Goal: Task Accomplishment & Management: Use online tool/utility

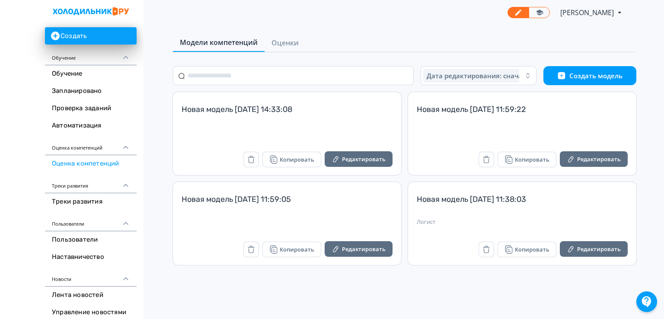
drag, startPoint x: 251, startPoint y: 162, endPoint x: 358, endPoint y: 49, distance: 156.0
click at [251, 162] on icon "button" at bounding box center [251, 159] width 9 height 9
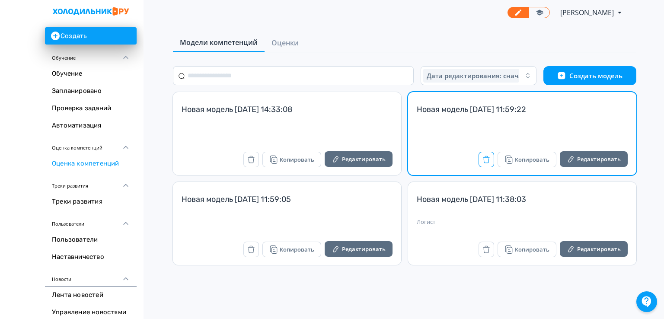
click at [488, 158] on icon "button" at bounding box center [486, 159] width 9 height 9
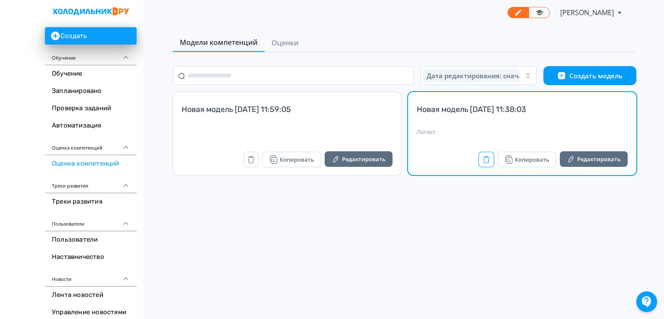
click at [483, 161] on icon "button" at bounding box center [486, 159] width 9 height 9
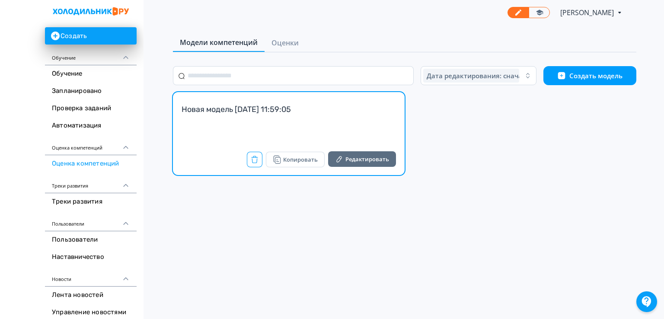
click at [253, 161] on icon "button" at bounding box center [254, 159] width 9 height 9
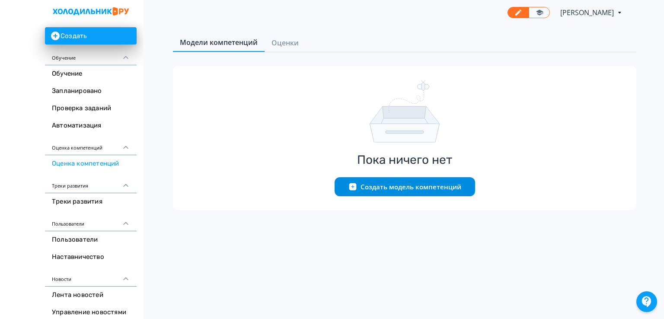
click at [447, 190] on button "Создать модель компетенций" at bounding box center [405, 186] width 141 height 19
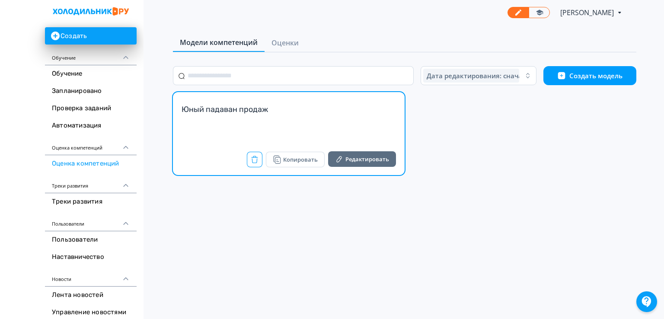
click at [254, 160] on icon "button" at bounding box center [254, 159] width 9 height 9
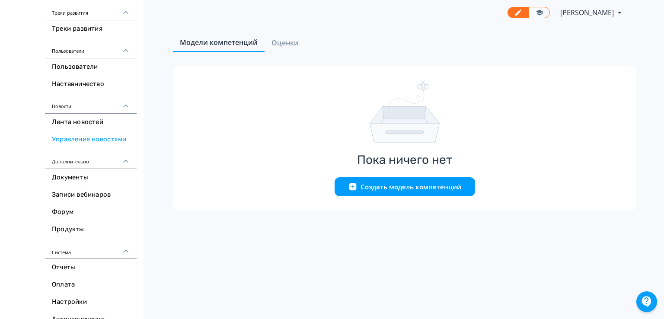
scroll to position [186, 0]
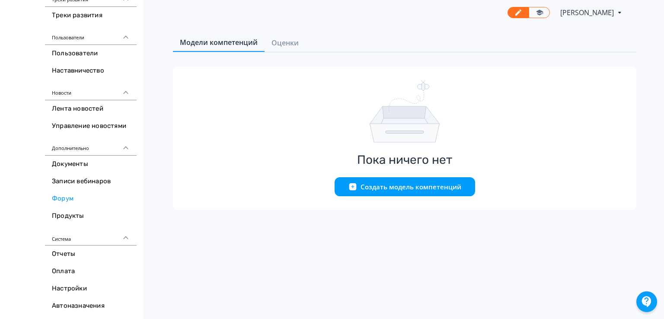
click at [77, 196] on link "Форум" at bounding box center [91, 198] width 92 height 17
